Goal: Task Accomplishment & Management: Complete application form

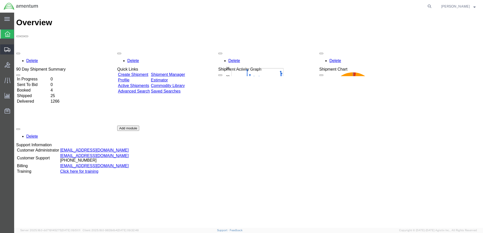
click at [0, 0] on span "Create Shipment" at bounding box center [0, 0] width 0 height 0
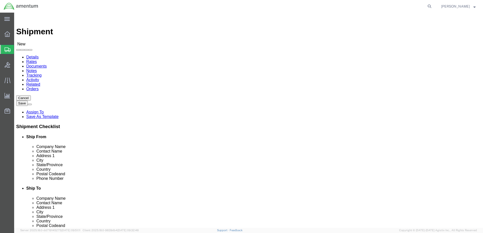
select select
type input "mar"
select select "49936"
select select "[GEOGRAPHIC_DATA]"
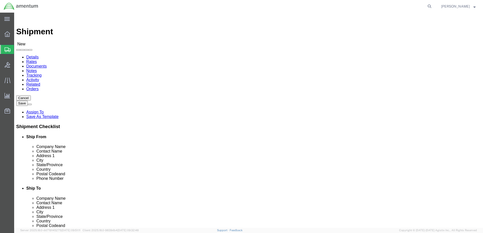
click div "Location My Profile Location [PHONE_NUMBER] [PHONE_NUMBER] [PHONE_NUMBER] [PHON…"
click input "text"
select select "MYPROFILE"
select select "[GEOGRAPHIC_DATA]"
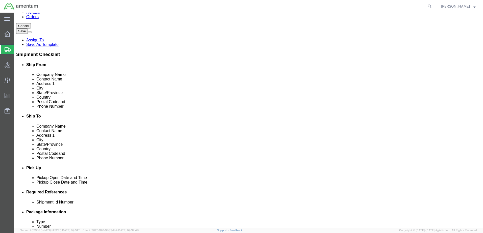
scroll to position [76, 0]
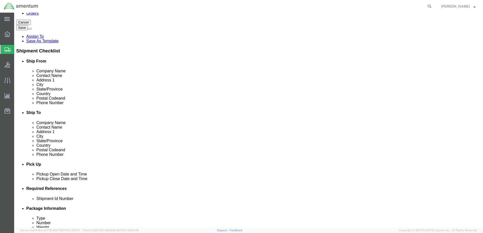
click div "[DATE] 10:00 AM"
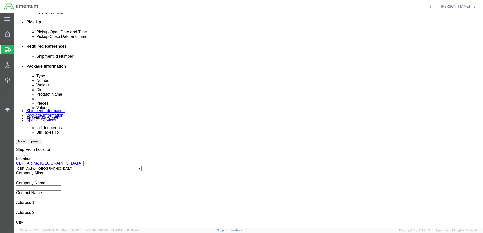
type input "1:00 PM"
click button "Apply"
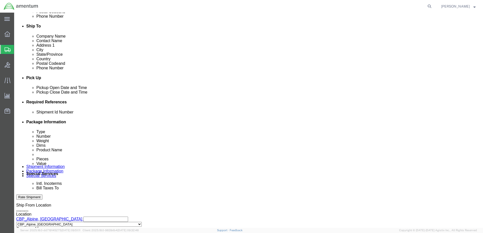
scroll to position [168, 0]
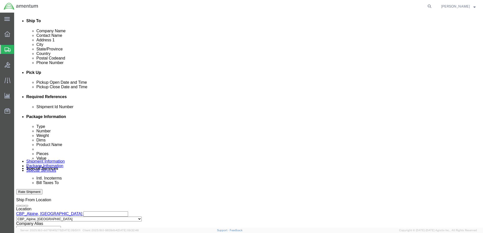
click input "text"
type input "91125"
click button "Add reference"
click select "Select Account Type Activity ID Airline Appointment Number ASN Batch Request # …"
select select "DEPT"
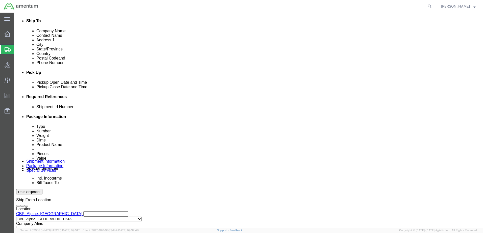
click select "Select Account Type Activity ID Airline Appointment Number ASN Batch Request # …"
type input "c"
type input "CBP"
click button "Add reference"
click select "Select Account Type Activity ID Airline Appointment Number ASN Batch Request # …"
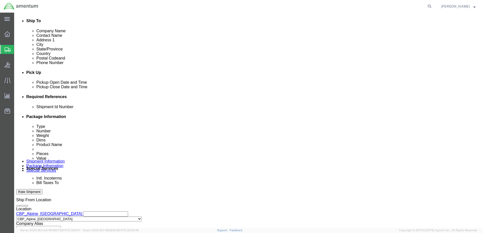
select select "CUSTREF"
click select "Select Account Type Activity ID Airline Appointment Number ASN Batch Request # …"
click input "text"
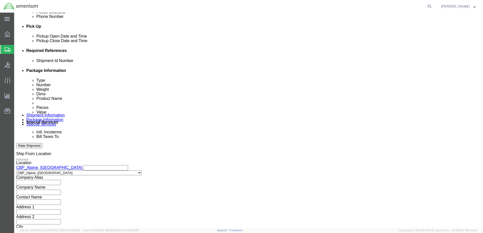
scroll to position [218, 0]
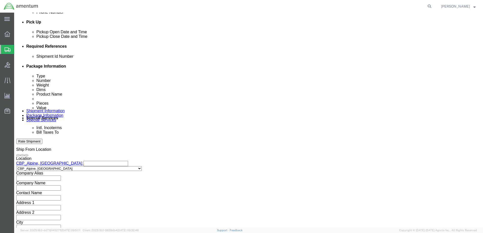
type input "SUPPLY/NUT"
click select "Select Air Less than Truckload Multi-Leg Ocean Freight Rail Small Parcel Truckl…"
select select "SMAL"
click select "Select Air Less than Truckload Multi-Leg Ocean Freight Rail Small Parcel Truckl…"
click button "Continue"
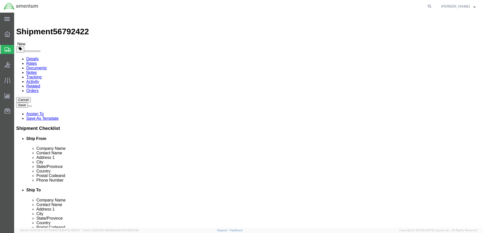
click input "text"
drag, startPoint x: 37, startPoint y: 108, endPoint x: 50, endPoint y: 109, distance: 12.4
click div "Package Content # 1 x Package Type Select Bale(s) Basket(s) Bolt(s) Bottle(s) B…"
click select "Select Bale(s) Basket(s) Bolt(s) Bottle(s) Buckets Bulk Bundle(s) Can(s) Cardbo…"
select select "ENV"
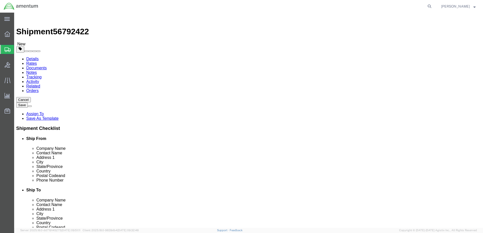
click select "Select Bale(s) Basket(s) Bolt(s) Bottle(s) Buckets Bulk Bundle(s) Can(s) Cardbo…"
type input "9.50"
type input "12.50"
type input "0.25"
type input "1"
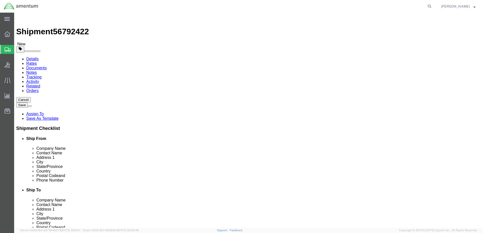
click link "Add Content"
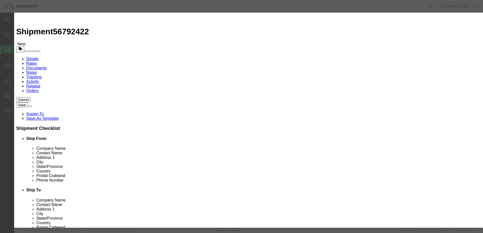
click input "text"
type input "n"
type input "NUT"
type input "6"
type input "20.00"
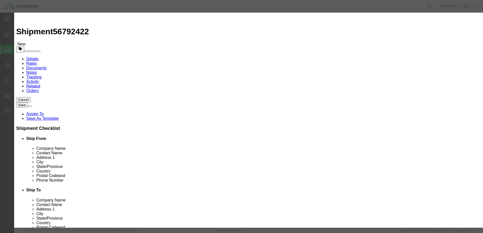
click button "Save & Close"
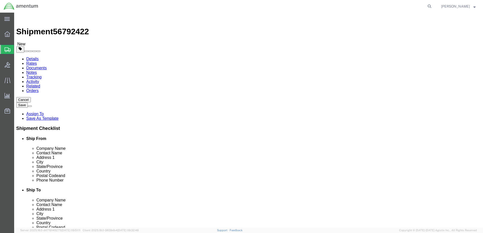
click button "Continue"
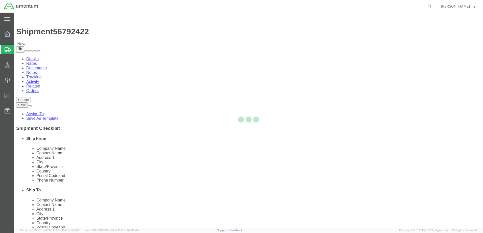
select select
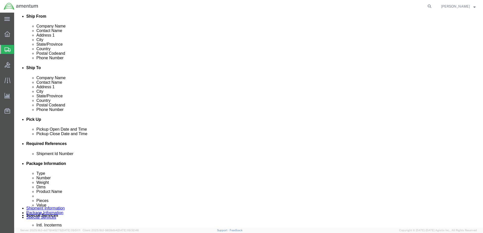
scroll to position [177, 0]
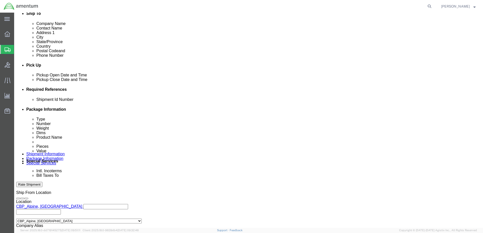
click select "Select Buyer Cost Center Department Operations Number Order Number Sales Person"
select select "COSTCENTER"
click select "Select Buyer Cost Center Department Operations Number Order Number Sales Person"
type input "6118.03.03.2219.000.mar"
click select "Select Recipient Account Sender/Shipper Third Party Account"
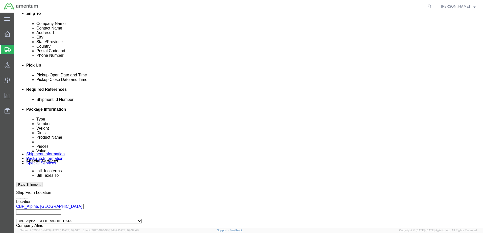
select select "SHIP"
click select "Select Recipient Account Sender/Shipper Third Party Account"
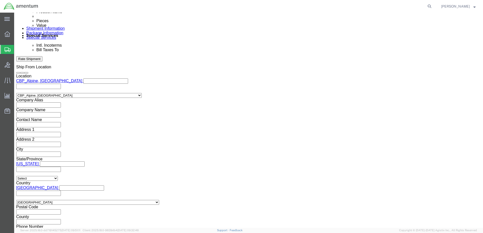
scroll to position [303, 0]
click input "text"
type input "[EMAIL_ADDRESS][PERSON_NAME][DOMAIN_NAME]"
type input "[PERSON_NAME].n"
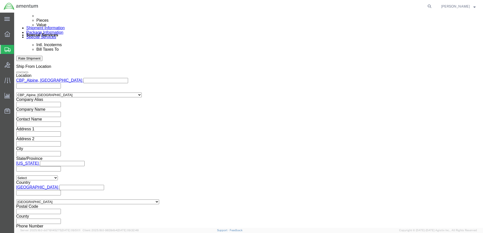
type input "[EMAIL_ADDRESS][PERSON_NAME][DOMAIN_NAME],[PERSON_NAME][DOMAIN_NAME][EMAIL_ADDR…"
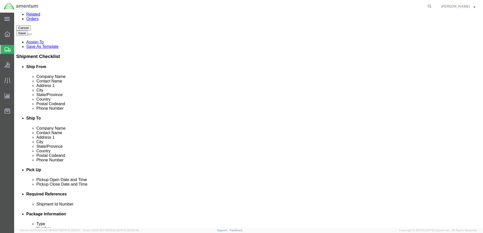
scroll to position [101, 0]
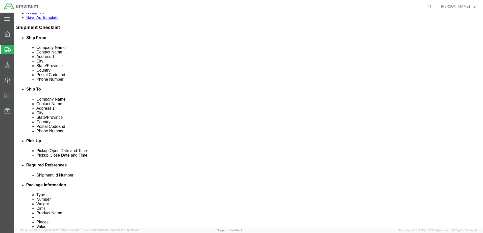
click link "Shipment Information"
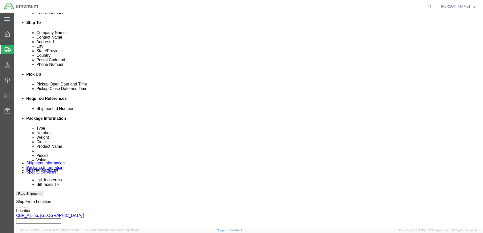
scroll to position [177, 0]
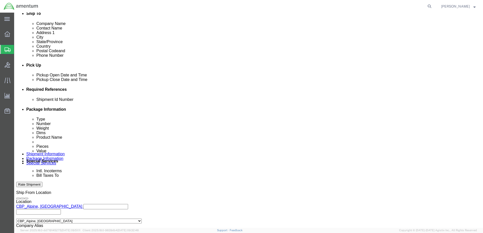
click button "Rate Shipment"
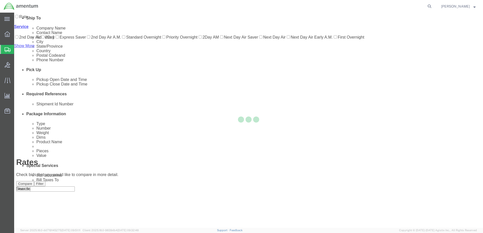
scroll to position [0, 0]
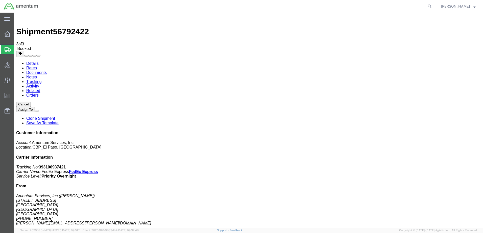
click at [32, 61] on link "Details" at bounding box center [32, 63] width 12 height 4
click link "Schedule pickup request"
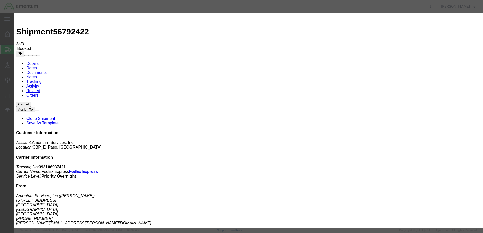
click icon "button"
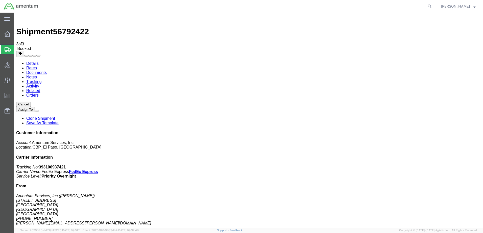
click span "button"
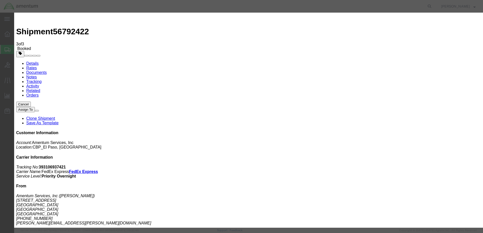
click div "[DATE] 1:00 PM"
type input "2:00 PM"
click button "Apply"
click button "Save"
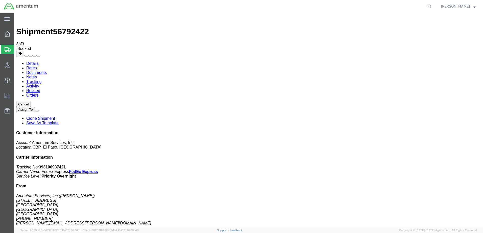
click button "Close"
click link "Schedule pickup request"
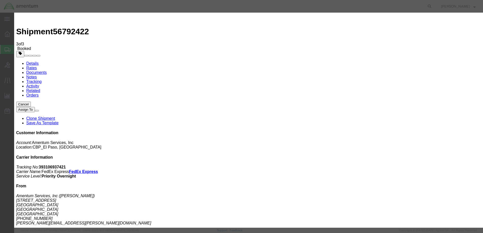
click button "Close"
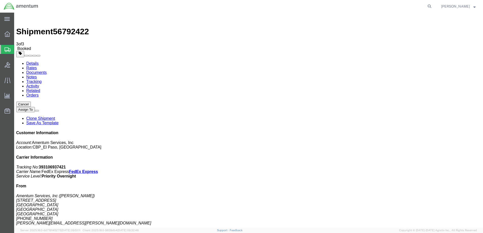
click span "button"
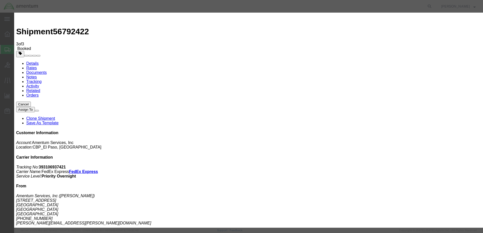
click div "[DATE] 1:00 PM"
type input "12:00 PM"
click button "Apply"
click button "Save"
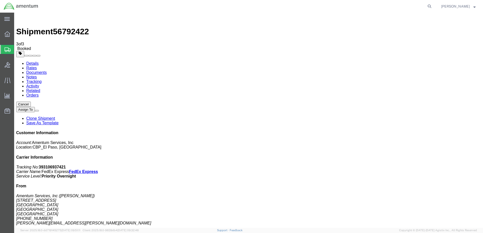
click button "Close"
click link "Schedule pickup request"
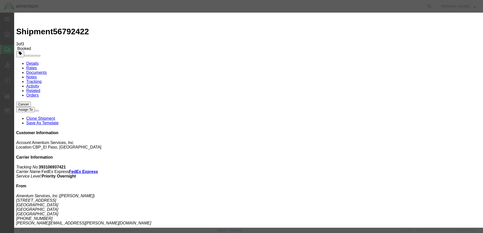
drag, startPoint x: 305, startPoint y: 44, endPoint x: 309, endPoint y: 25, distance: 19.7
click button "Close"
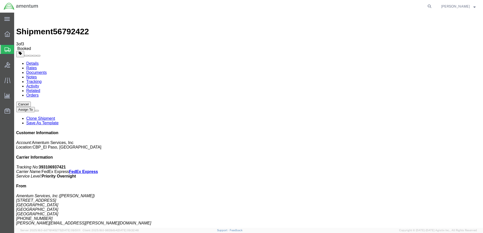
click span "button"
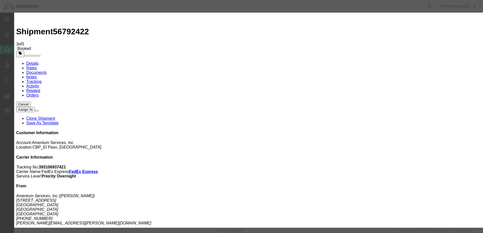
click div "[DATE] 1:00 PM"
type input "11:00 AM"
click button "Apply"
click button "Save"
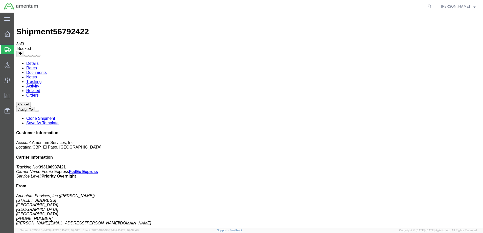
click button "Close"
click span "button"
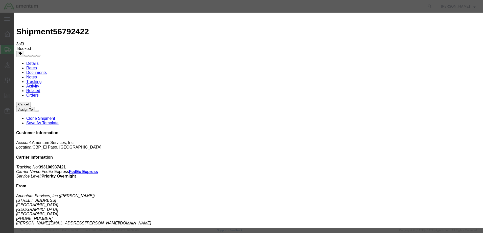
click div "[DATE] 1:00 PM"
type input "3:00 PM"
click button "Apply"
click button "Save"
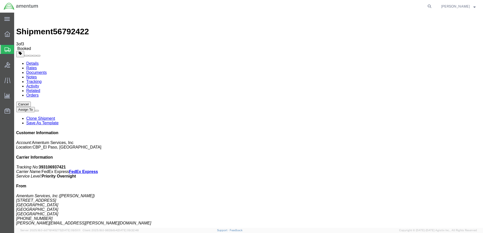
click icon "button"
click span "button"
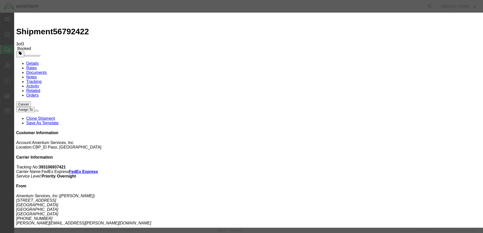
click div "[DATE] 1:00 PM"
type input "4:00 PM"
click button "Apply"
click button "Save"
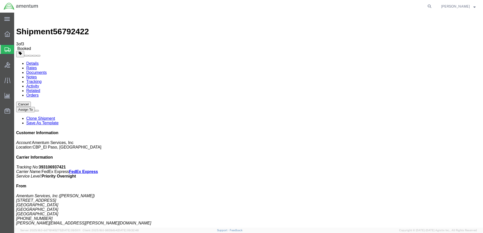
click button "Close"
click button "button"
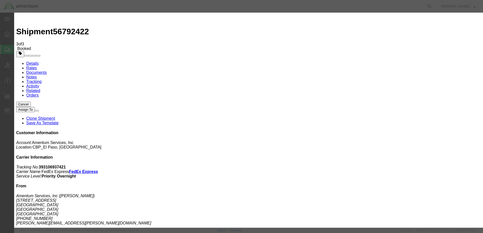
click div "[DATE] 1:00 PM"
type input "11:00 AM"
click button "Apply"
click button "Save"
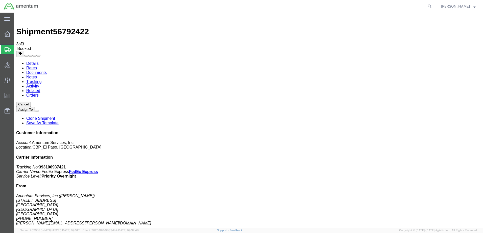
click button "Close"
click span "button"
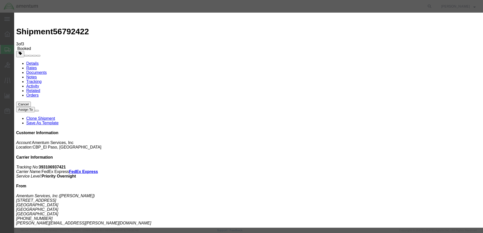
click div "[DATE] 1:00 PM"
type input "3:00 PM"
click button "Apply"
click button "Save"
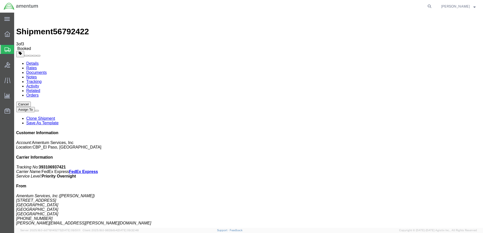
click button "Close"
click button "button"
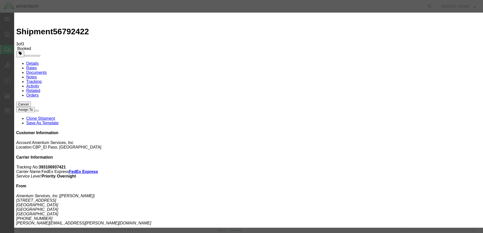
click div "[DATE] 1:00 PM"
type input "2:30 PM"
click button "Apply"
click button "Save"
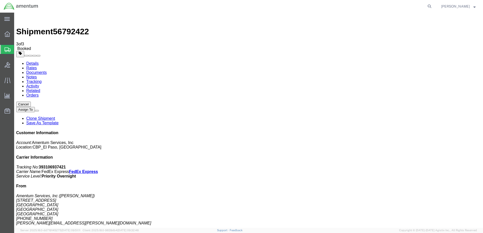
click button "Close"
click button "button"
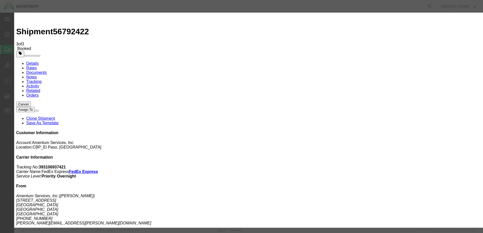
click div "[DATE] 1:00 PM"
type input "3:30 PM"
click button "Apply"
click button "Save"
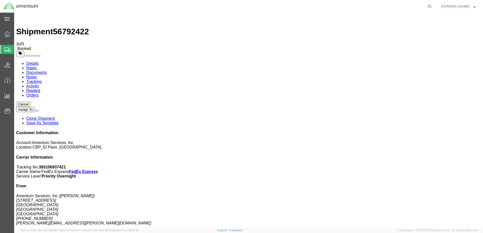
click button "Close"
click button "button"
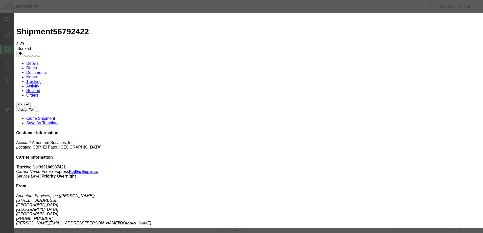
click div "[DATE] 1:00 PM"
type input "3:30 PM"
click button "Apply"
click button "Save"
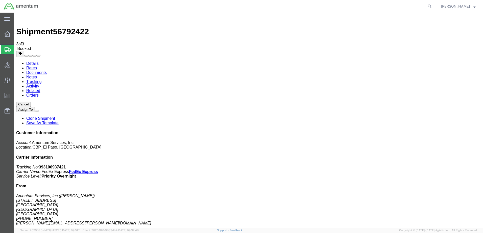
click button "Close"
click span "button"
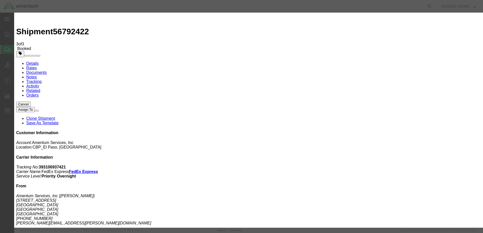
click div "[DATE] 1:00 PM"
type input "4:00 PM"
click button "Apply"
click button "Save"
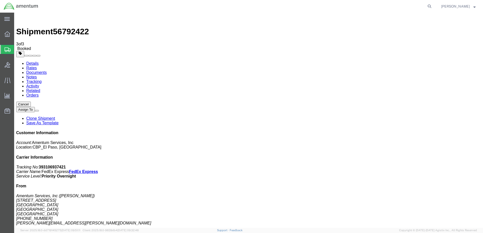
click button "Close"
click span "button"
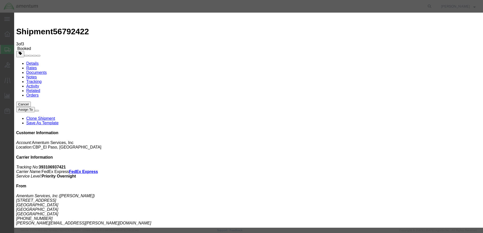
click div "[DATE] 1:00 PM"
type input "5:00 PM"
click button "Apply"
click button "Save"
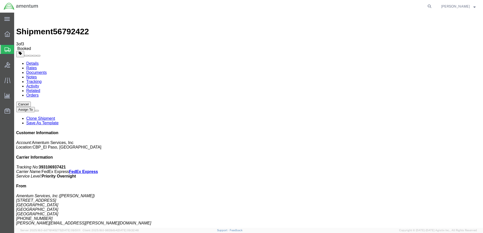
click button "Close"
click span "button"
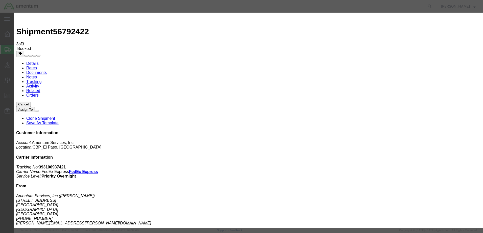
click div "[DATE] 1:00 PM"
click input "12:00 PM"
type input "12:30 PM"
click button "Apply"
click button "Save"
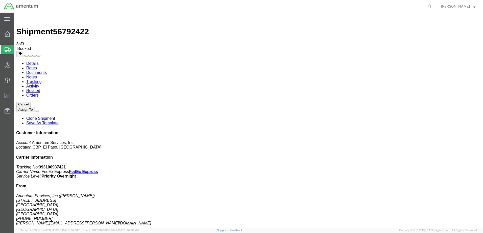
click button "Close"
